Goal: Information Seeking & Learning: Learn about a topic

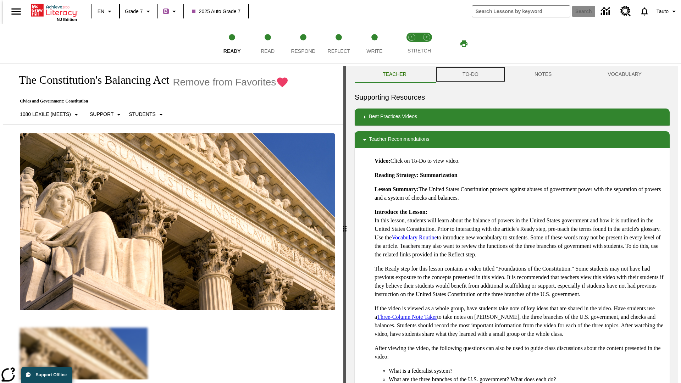
click at [470, 75] on button "TO-DO" at bounding box center [471, 74] width 72 height 17
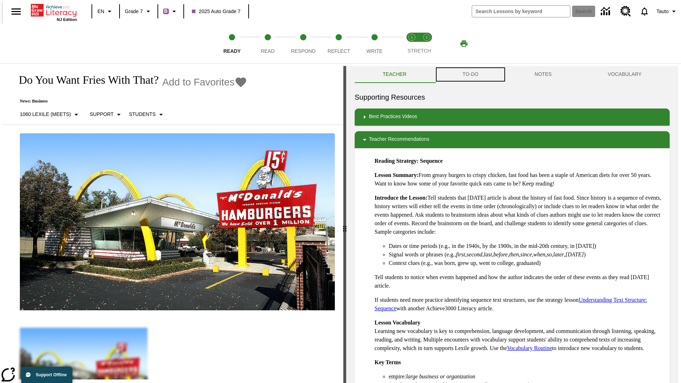
click at [470, 75] on button "TO-DO" at bounding box center [471, 74] width 72 height 17
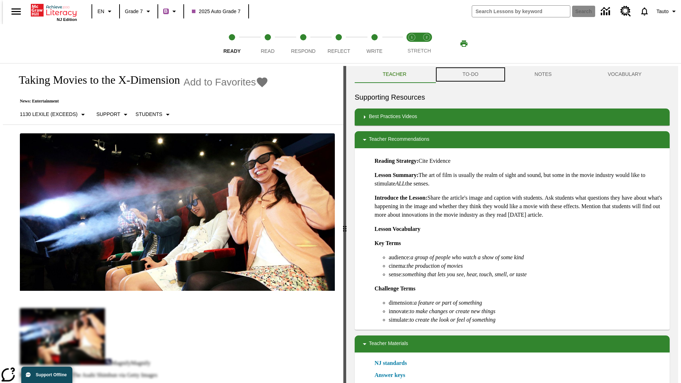
click at [470, 75] on button "TO-DO" at bounding box center [471, 74] width 72 height 17
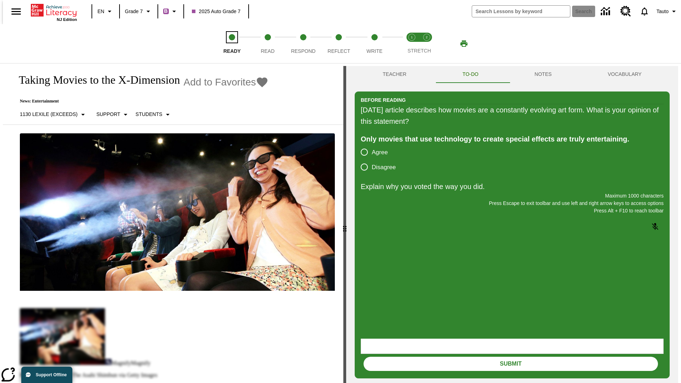
click at [232, 44] on span "Ready" at bounding box center [232, 48] width 17 height 13
click at [268, 44] on span "Read" at bounding box center [268, 48] width 14 height 13
